Goal: Information Seeking & Learning: Stay updated

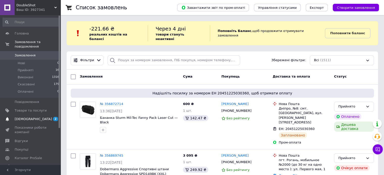
click at [28, 117] on span "[DEMOGRAPHIC_DATA]" at bounding box center [33, 119] width 37 height 5
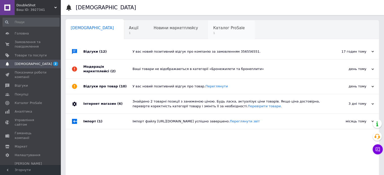
click at [208, 36] on div "Каталог ProSale 1" at bounding box center [231, 29] width 47 height 19
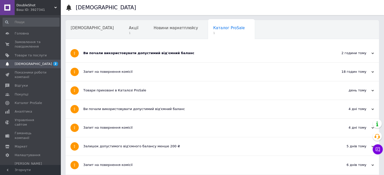
click at [111, 50] on div "Ви почали використовувати допустимий від'ємний баланс" at bounding box center [203, 53] width 240 height 18
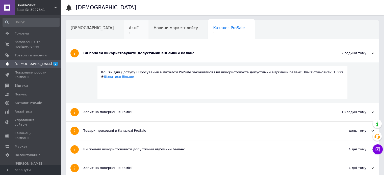
click at [129, 30] on span "Акції" at bounding box center [134, 28] width 10 height 5
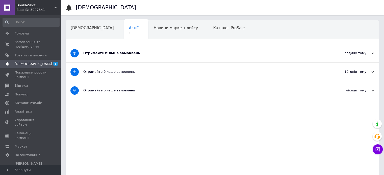
click at [94, 58] on div "Отримайте більше замовлень" at bounding box center [203, 53] width 240 height 18
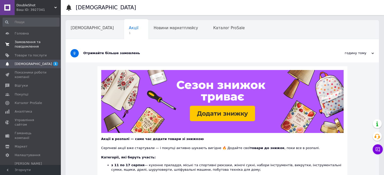
click at [28, 40] on span "Замовлення та повідомлення" at bounding box center [31, 44] width 32 height 9
